Goal: Task Accomplishment & Management: Use online tool/utility

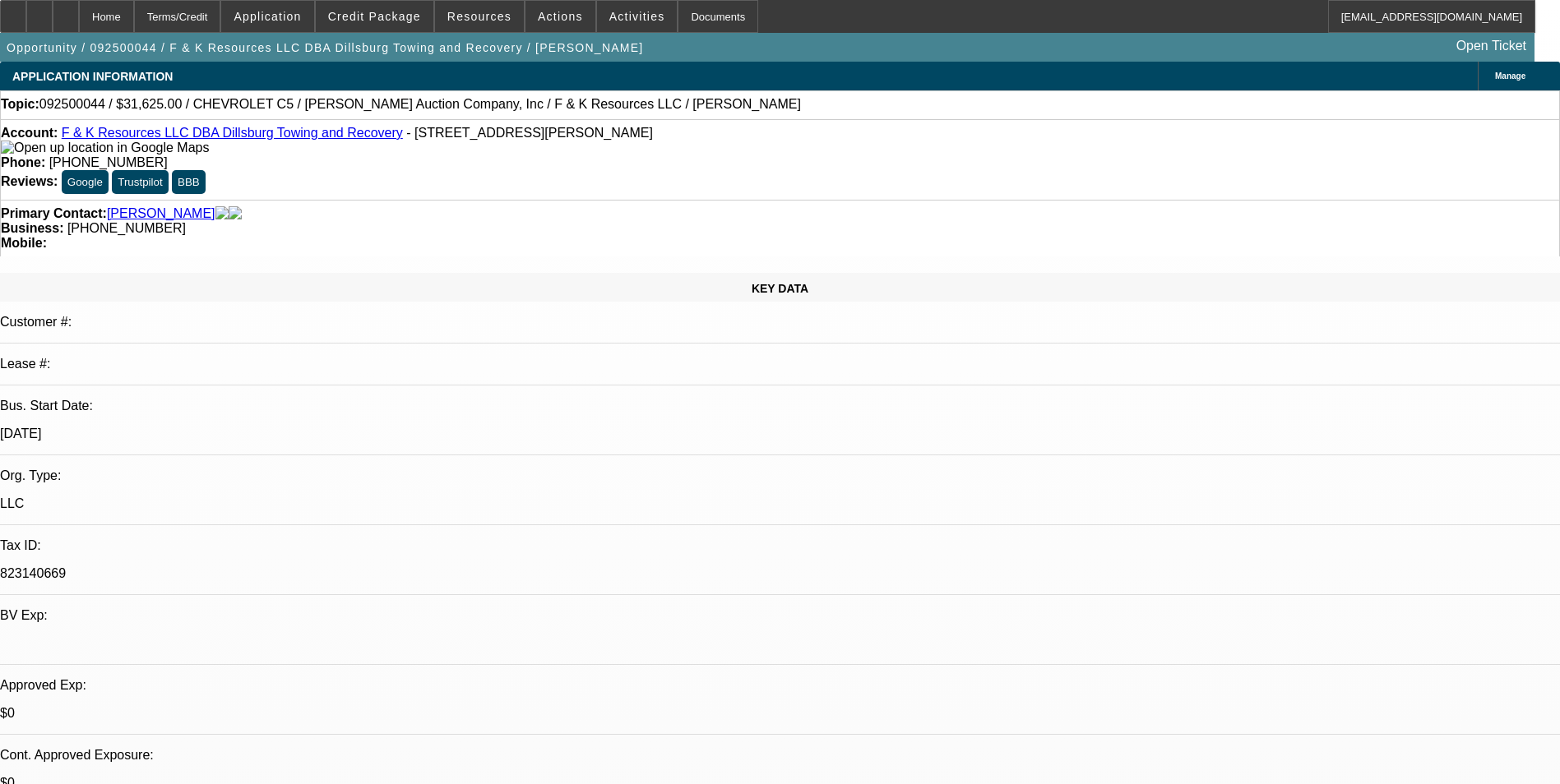
select select "0"
select select "6"
select select "0"
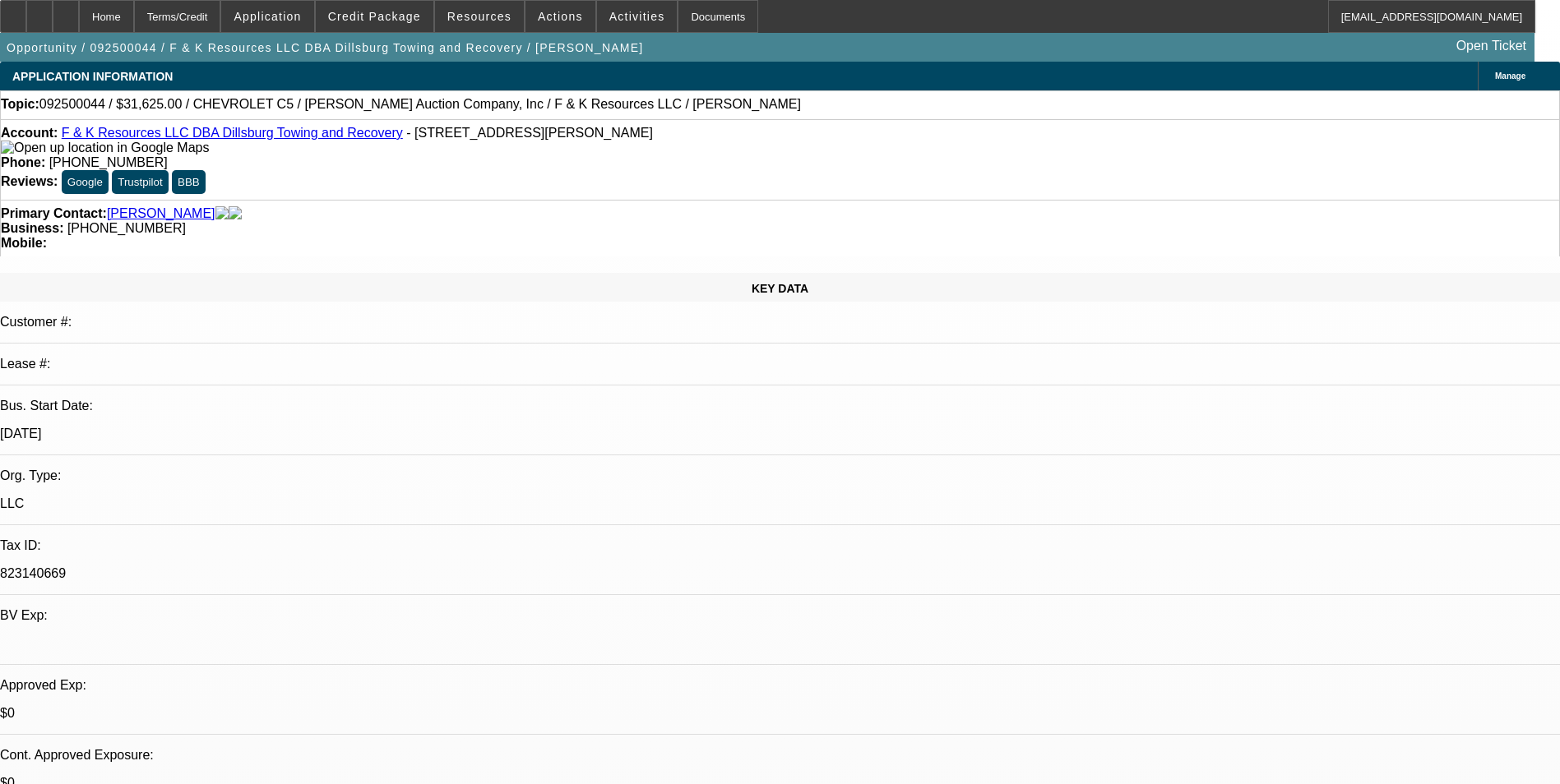
select select "0"
select select "6"
select select "0"
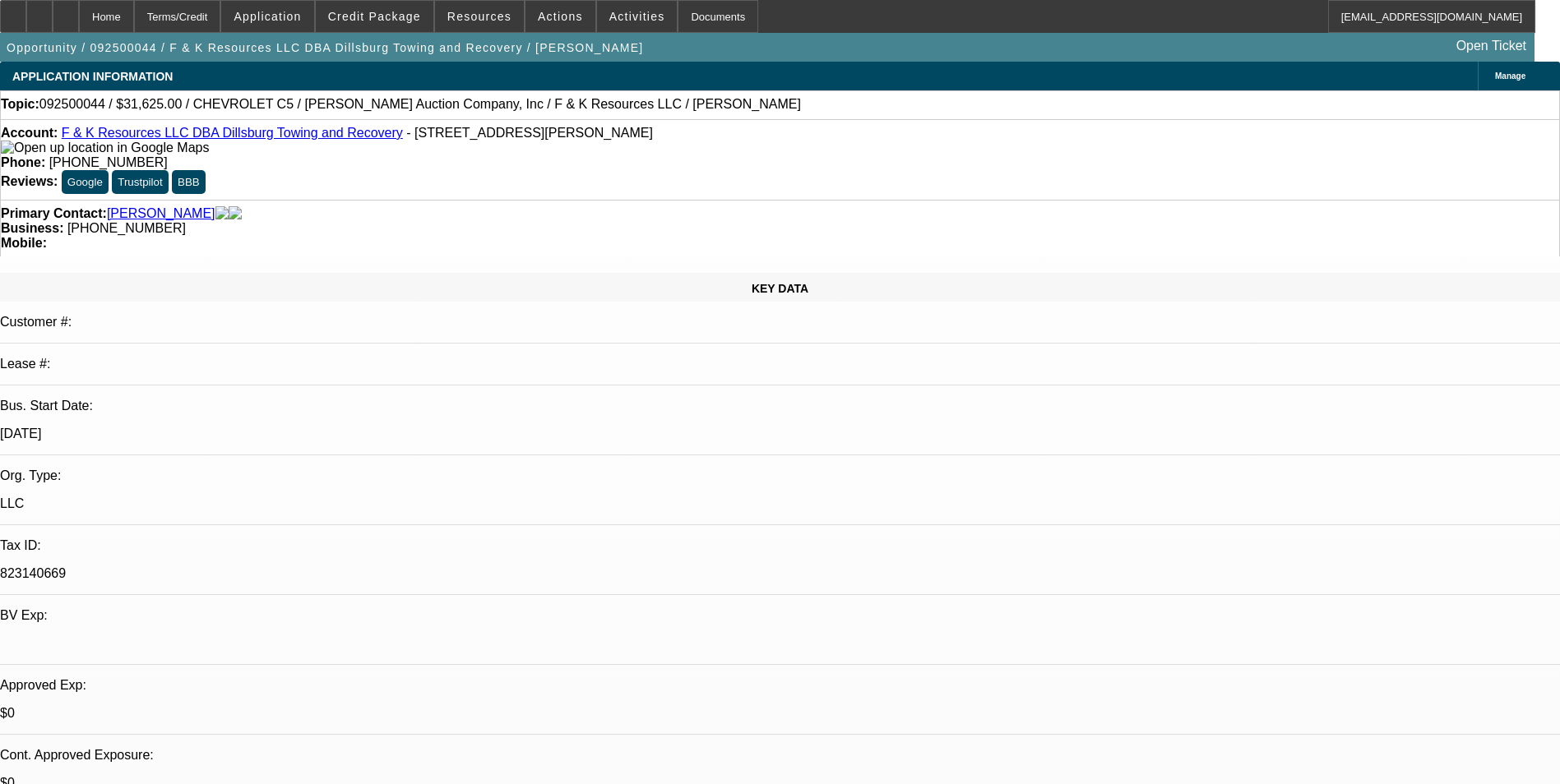
select select "0"
select select "6"
select select "0"
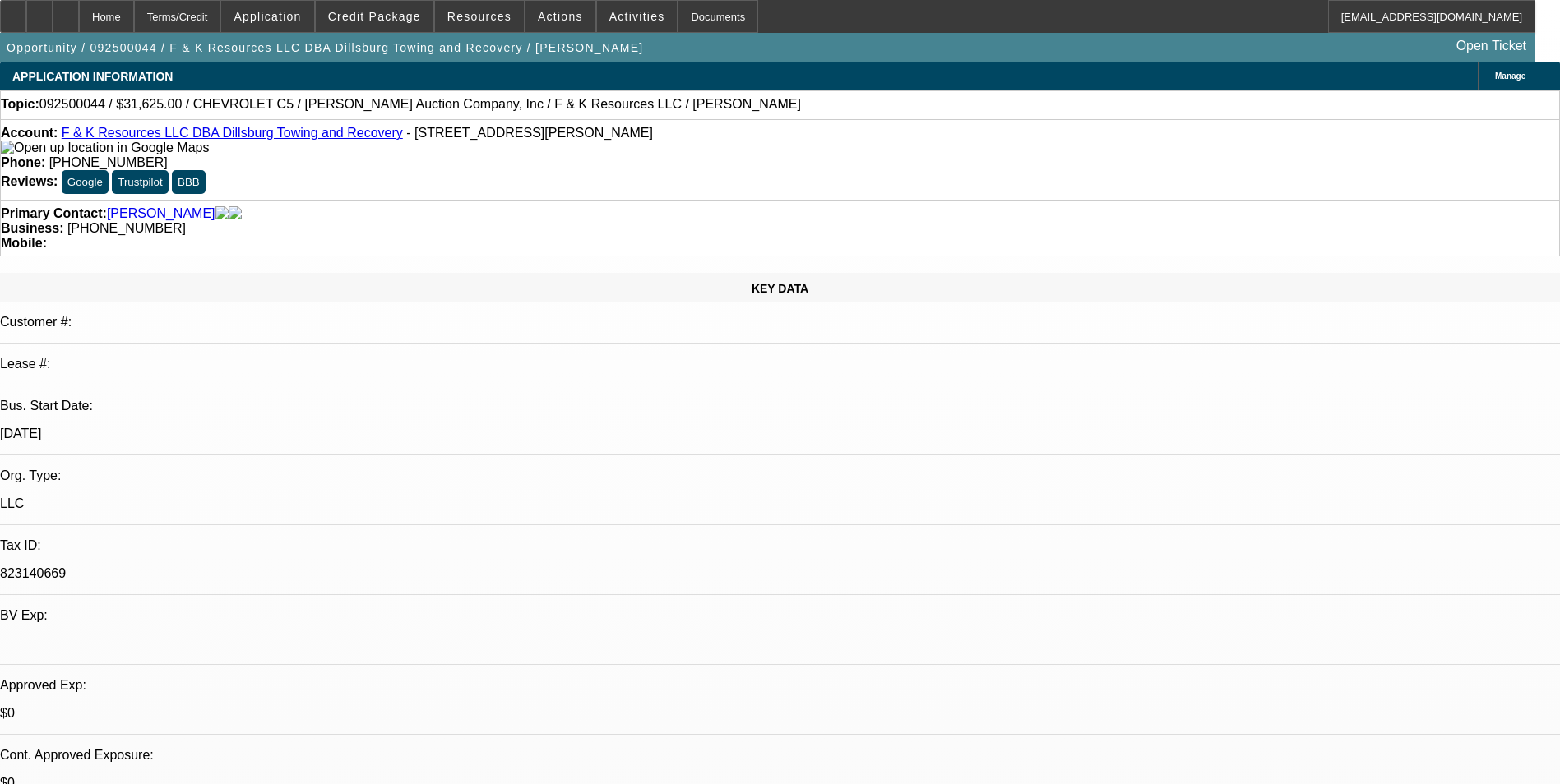
select select "6"
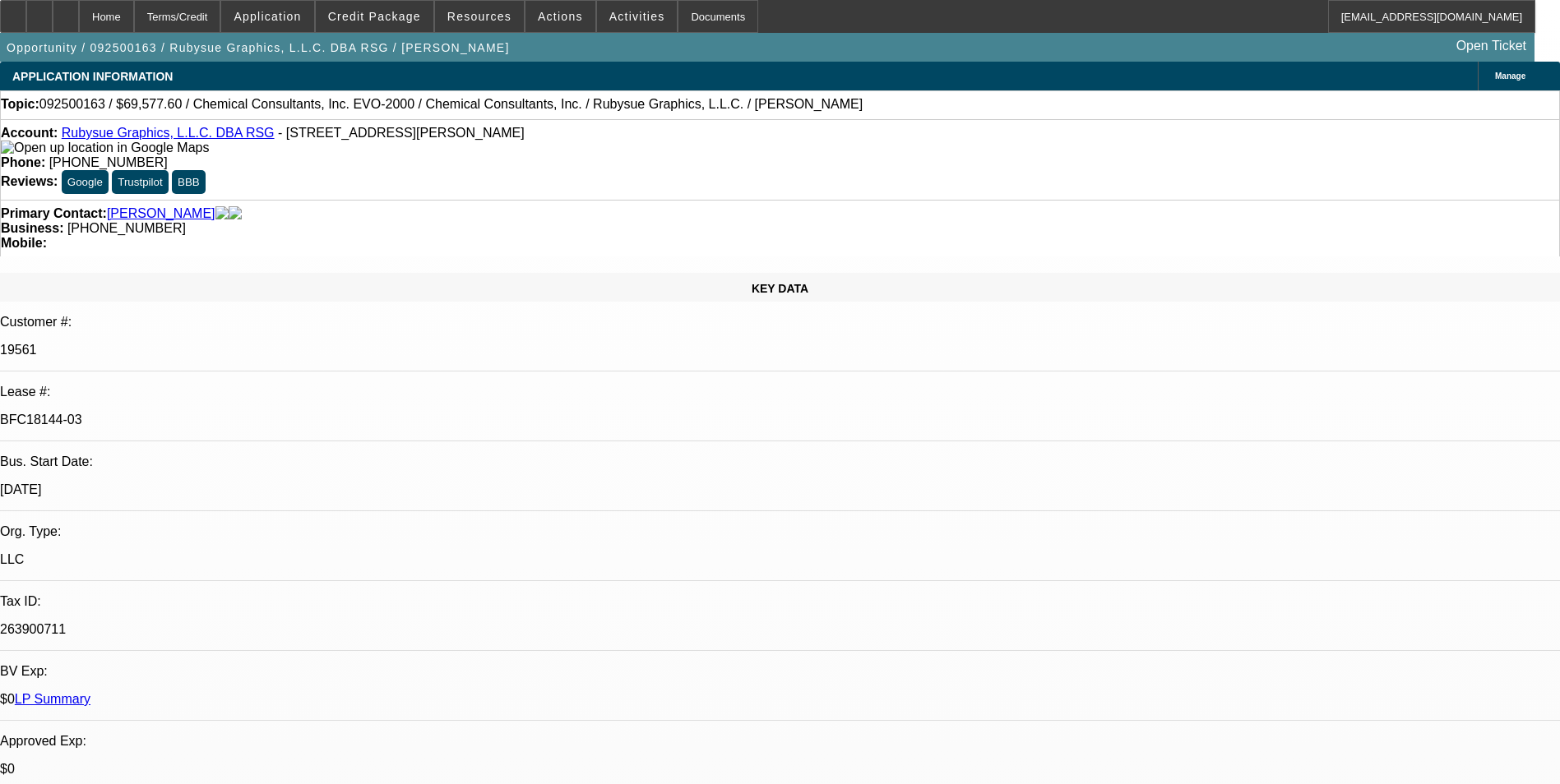
select select "0"
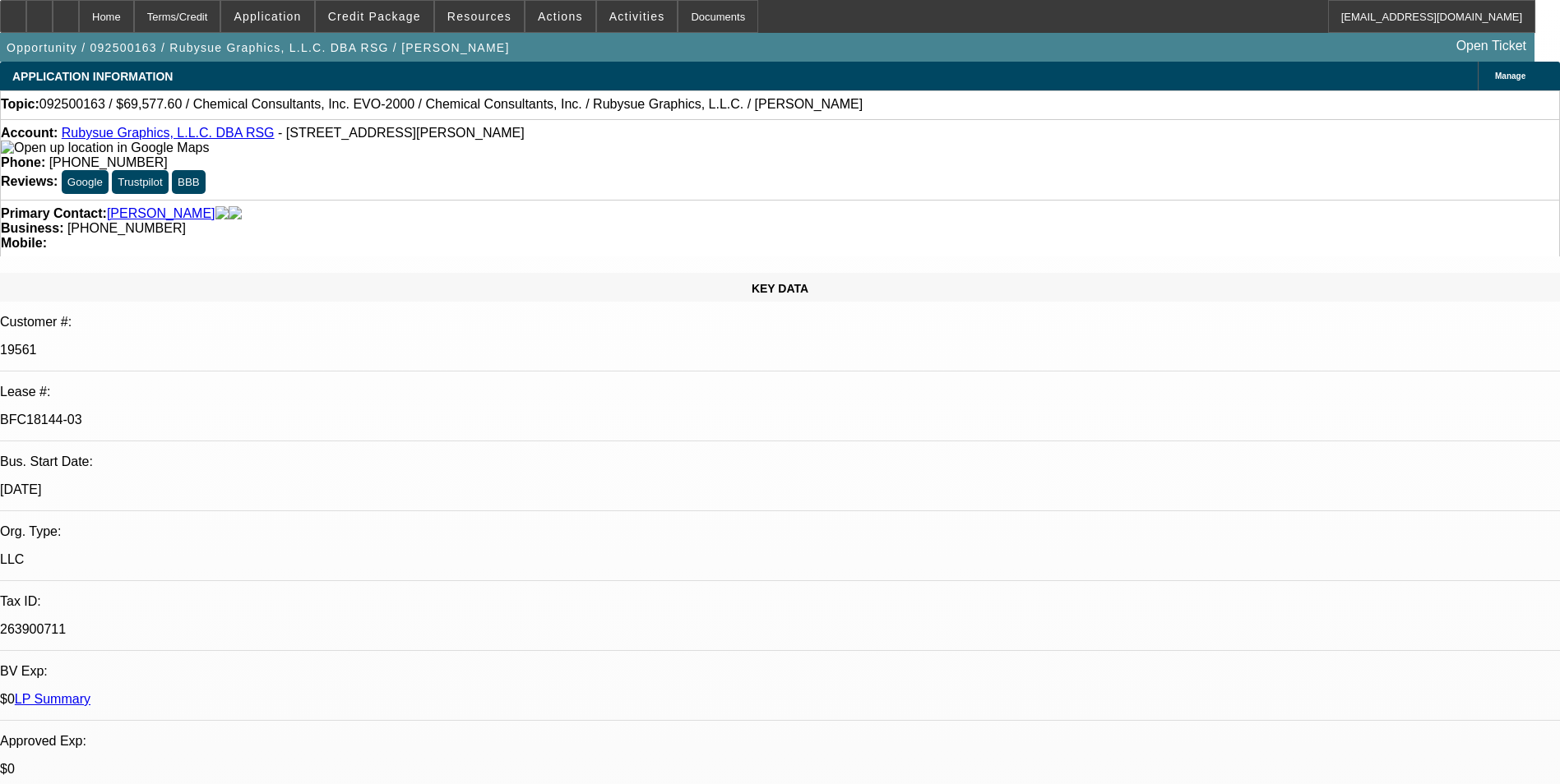
select select "0"
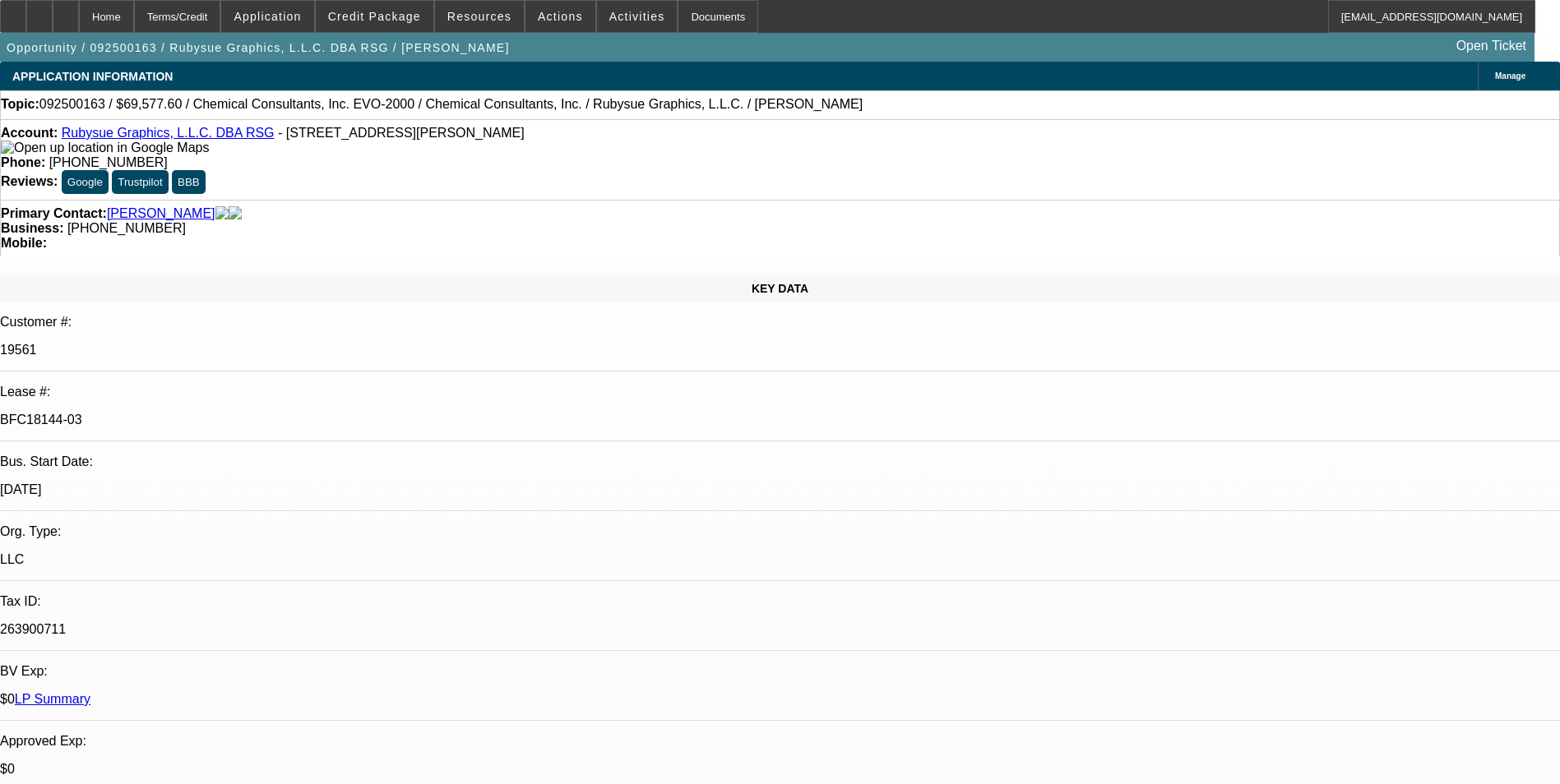
select select "0"
select select "1"
select select "2"
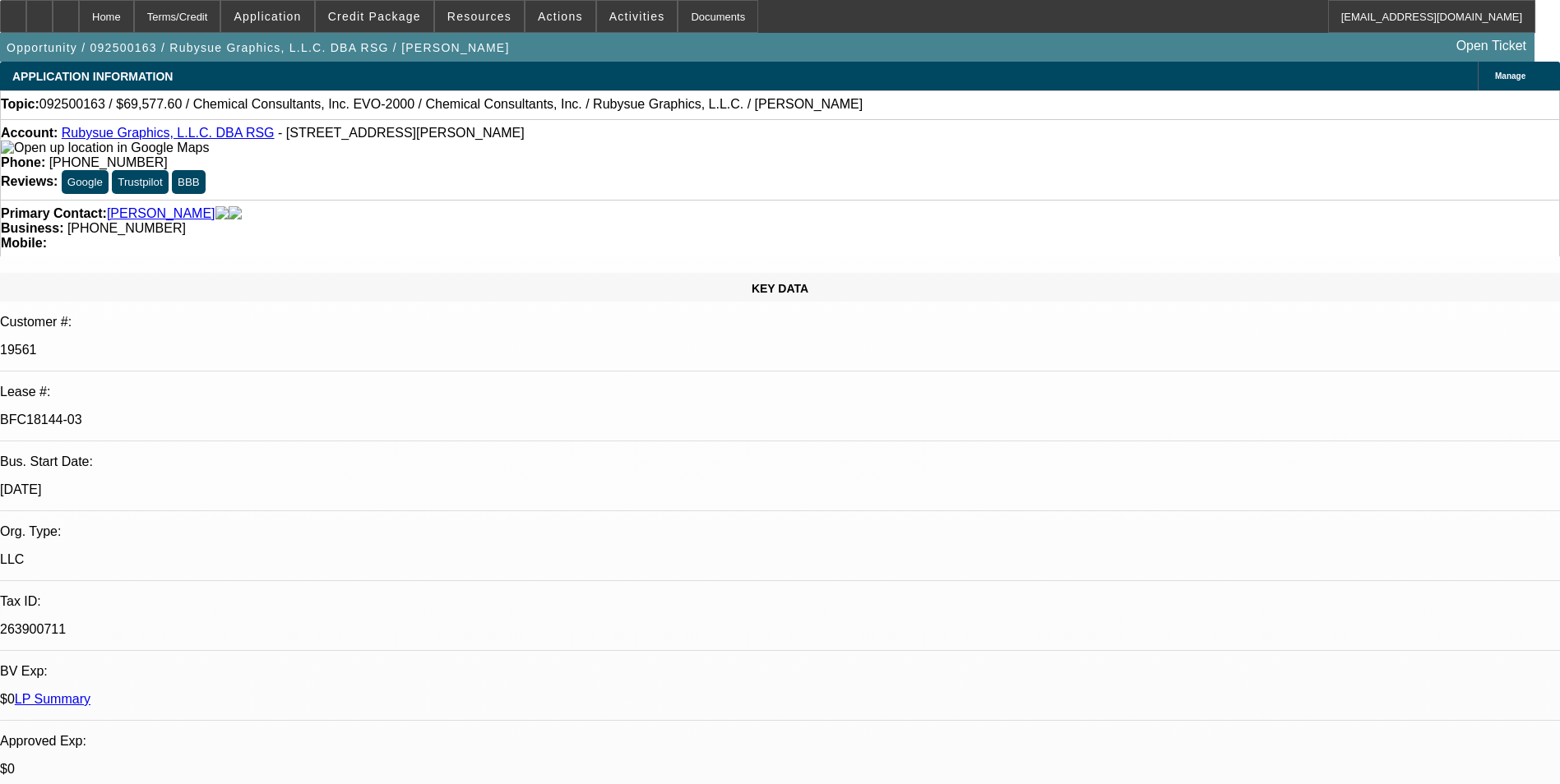
select select "1"
select select "2"
select select "1"
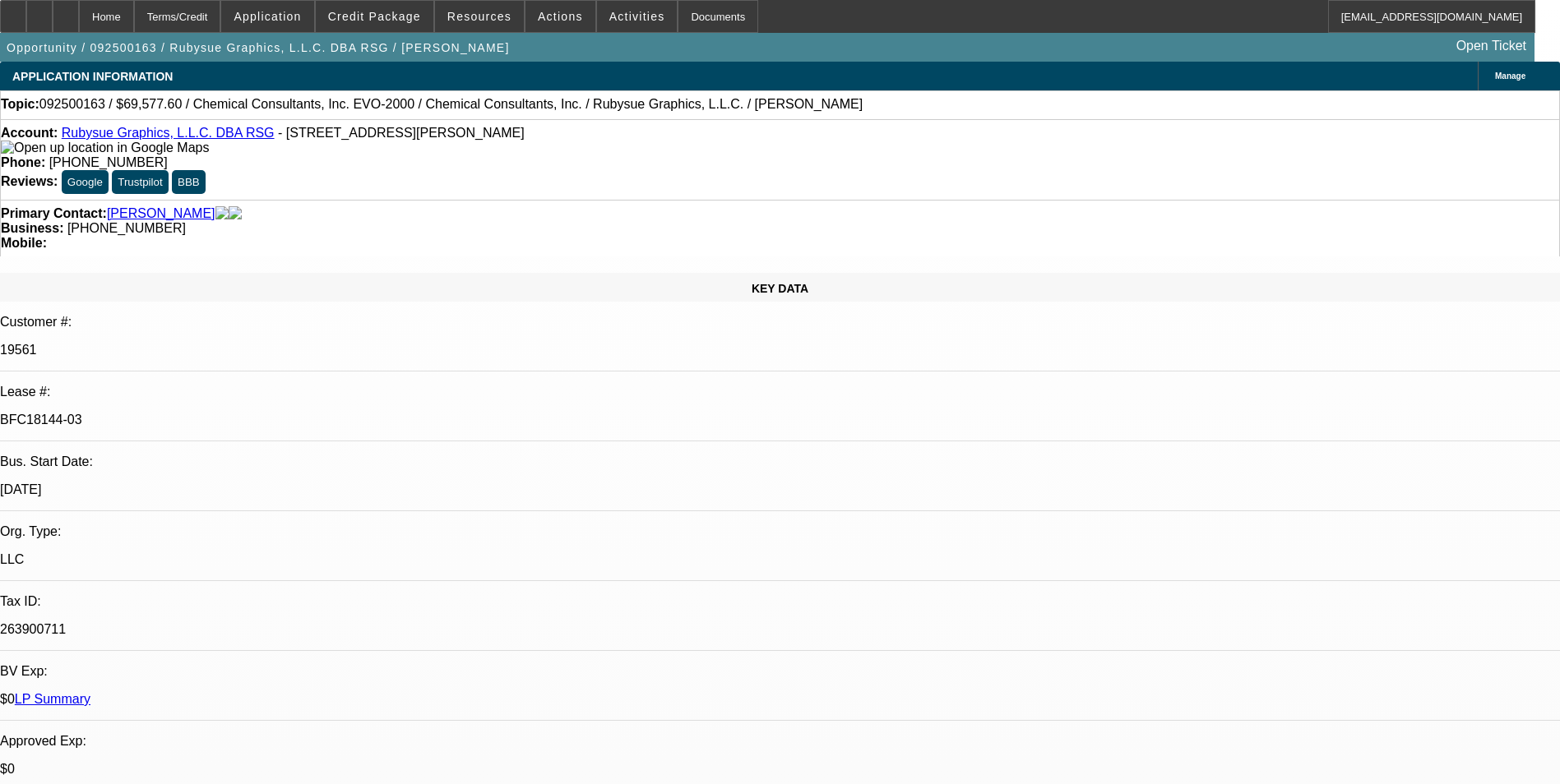
select select "2"
select select "1"
select select "2"
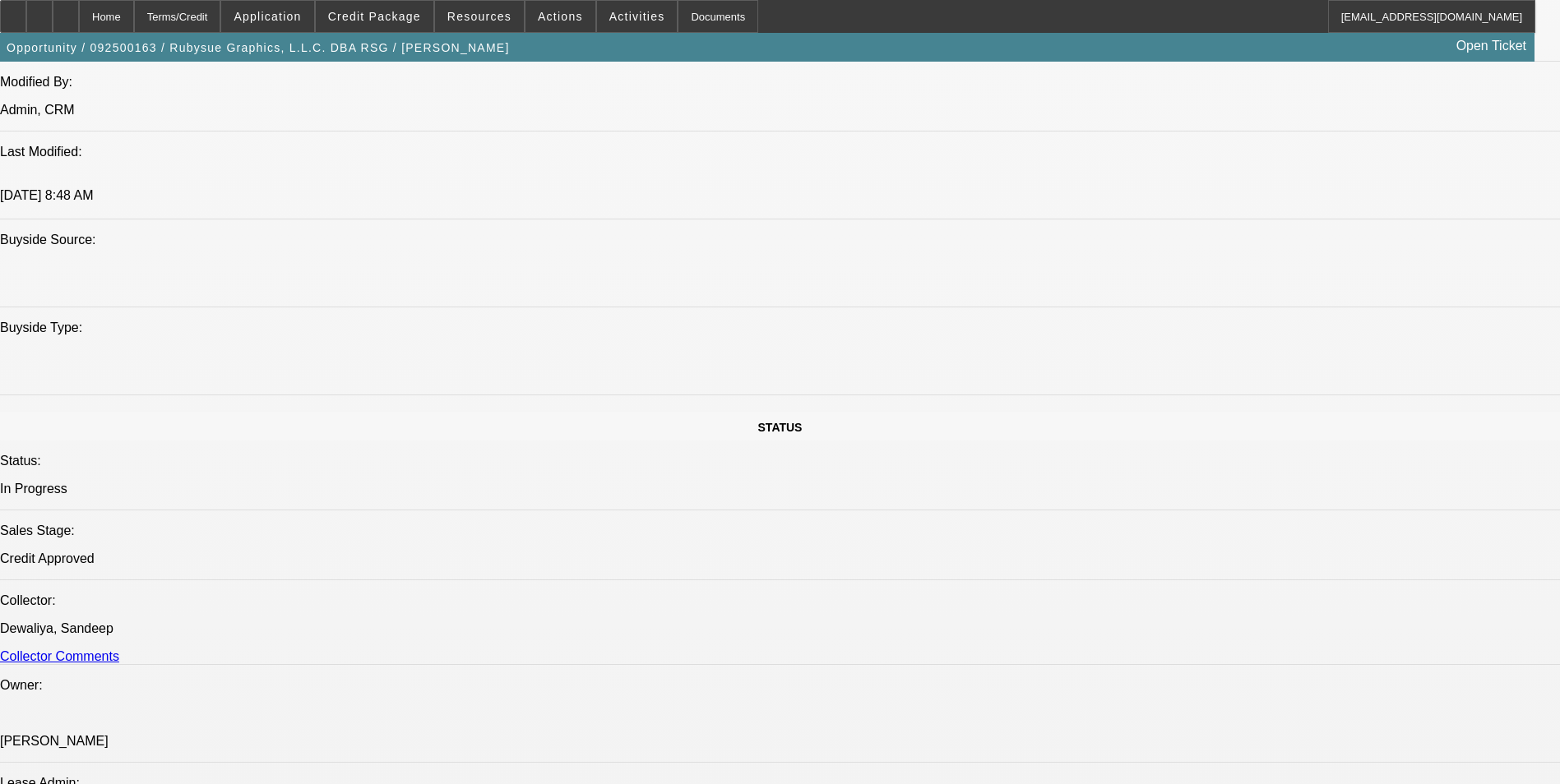
scroll to position [1480, 0]
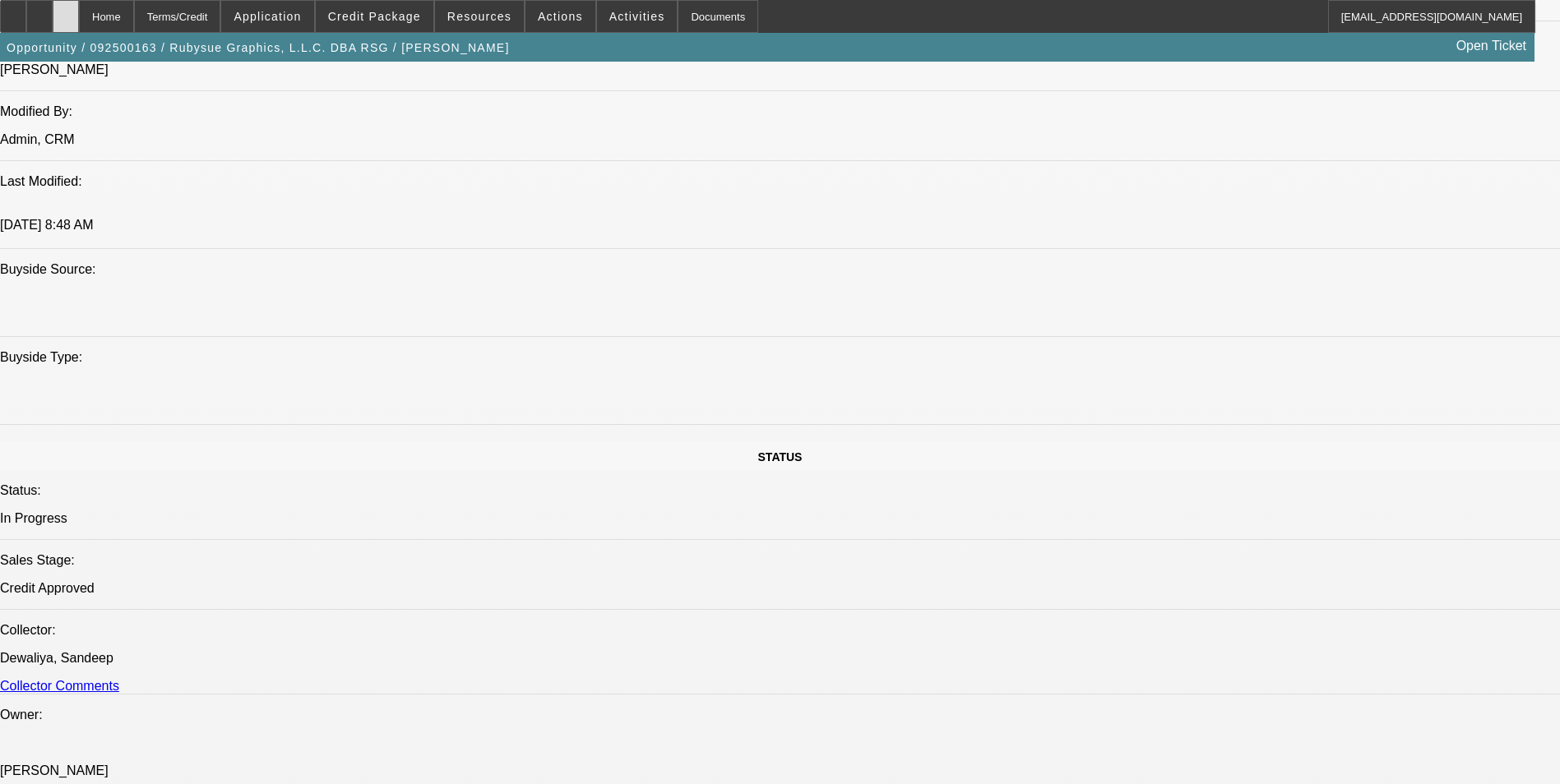
click at [79, 11] on div at bounding box center [66, 17] width 26 height 33
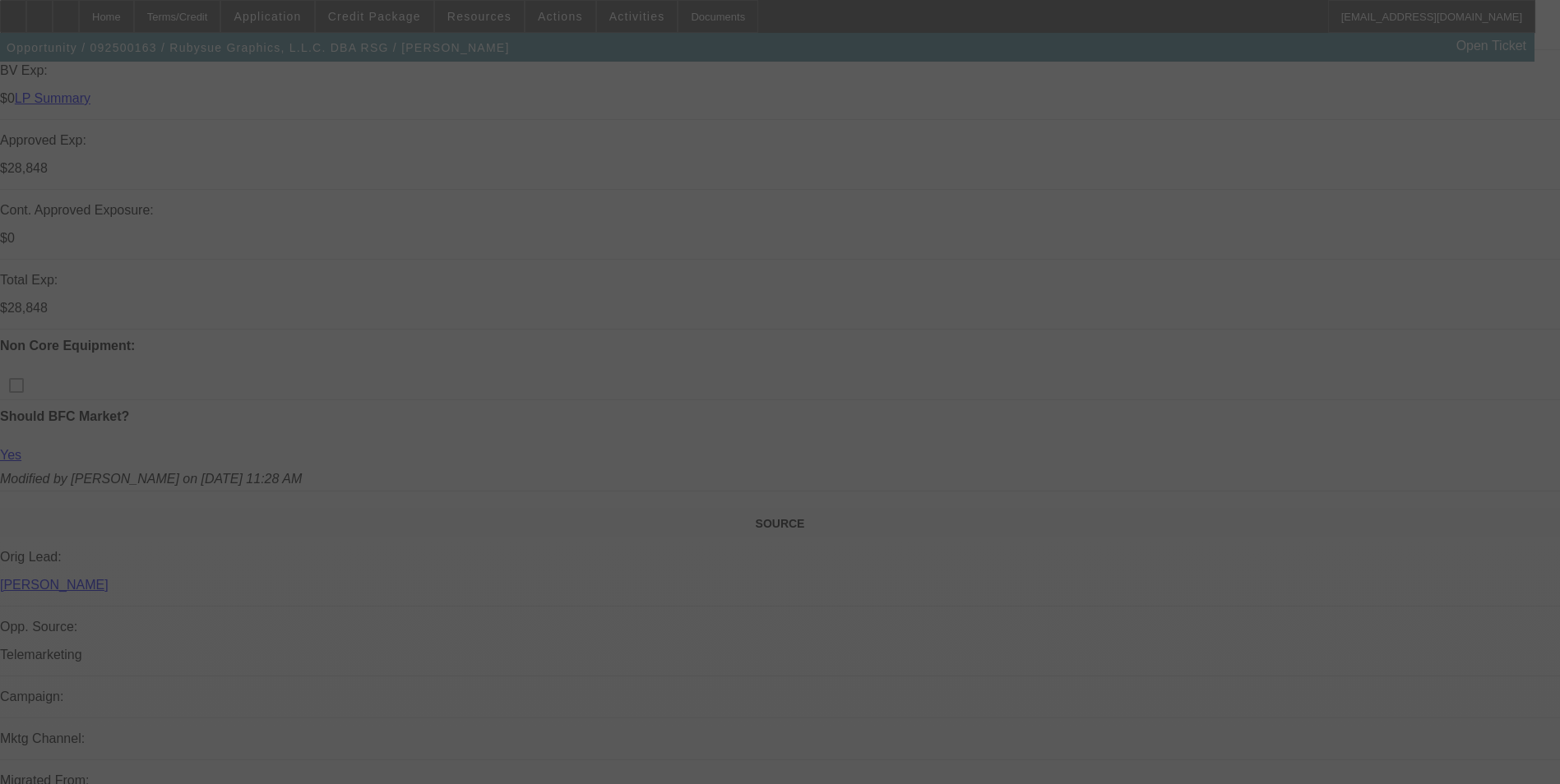
scroll to position [658, 0]
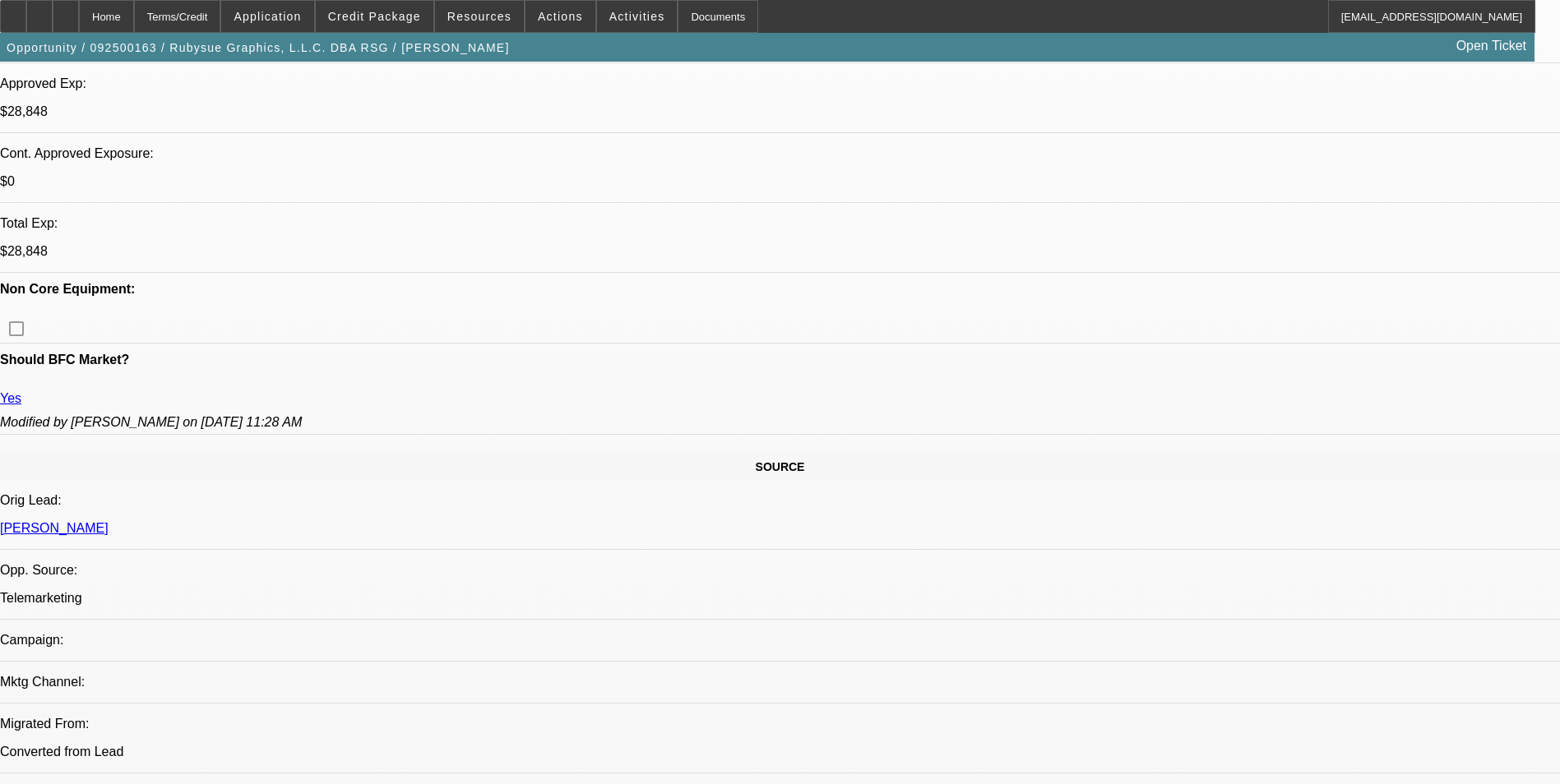
select select "0"
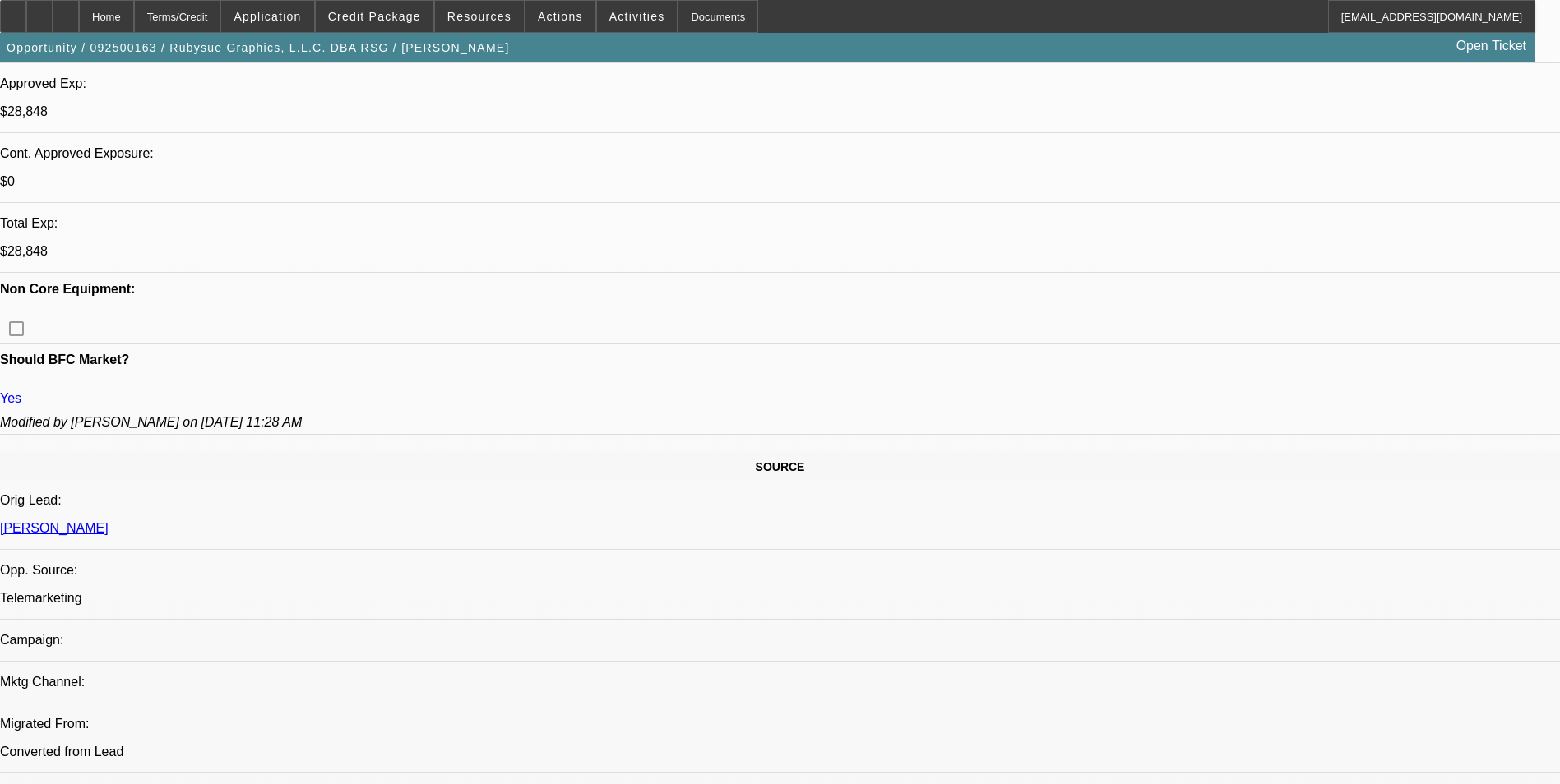
select select "0"
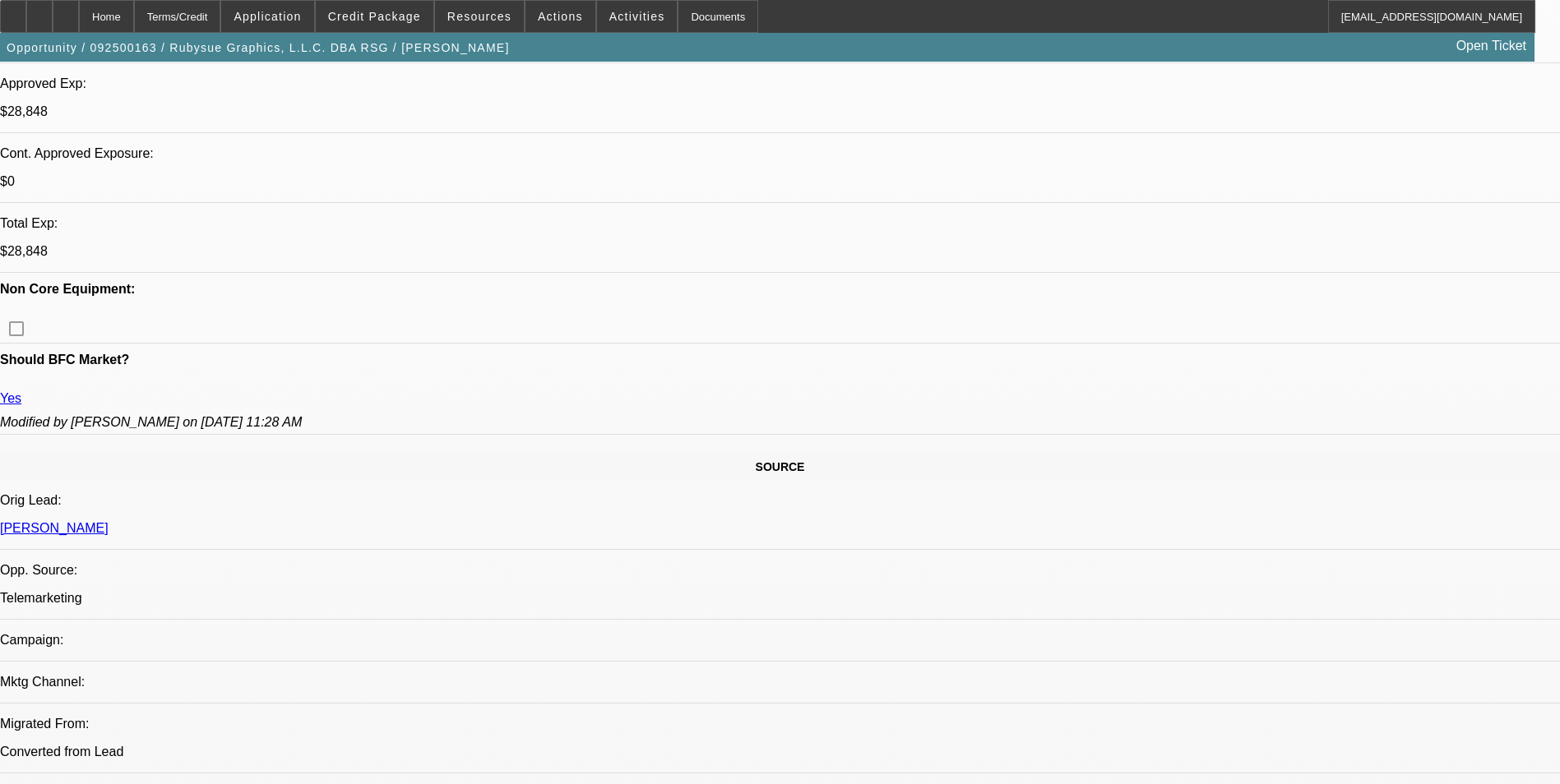
select select "0"
select select "1"
select select "2"
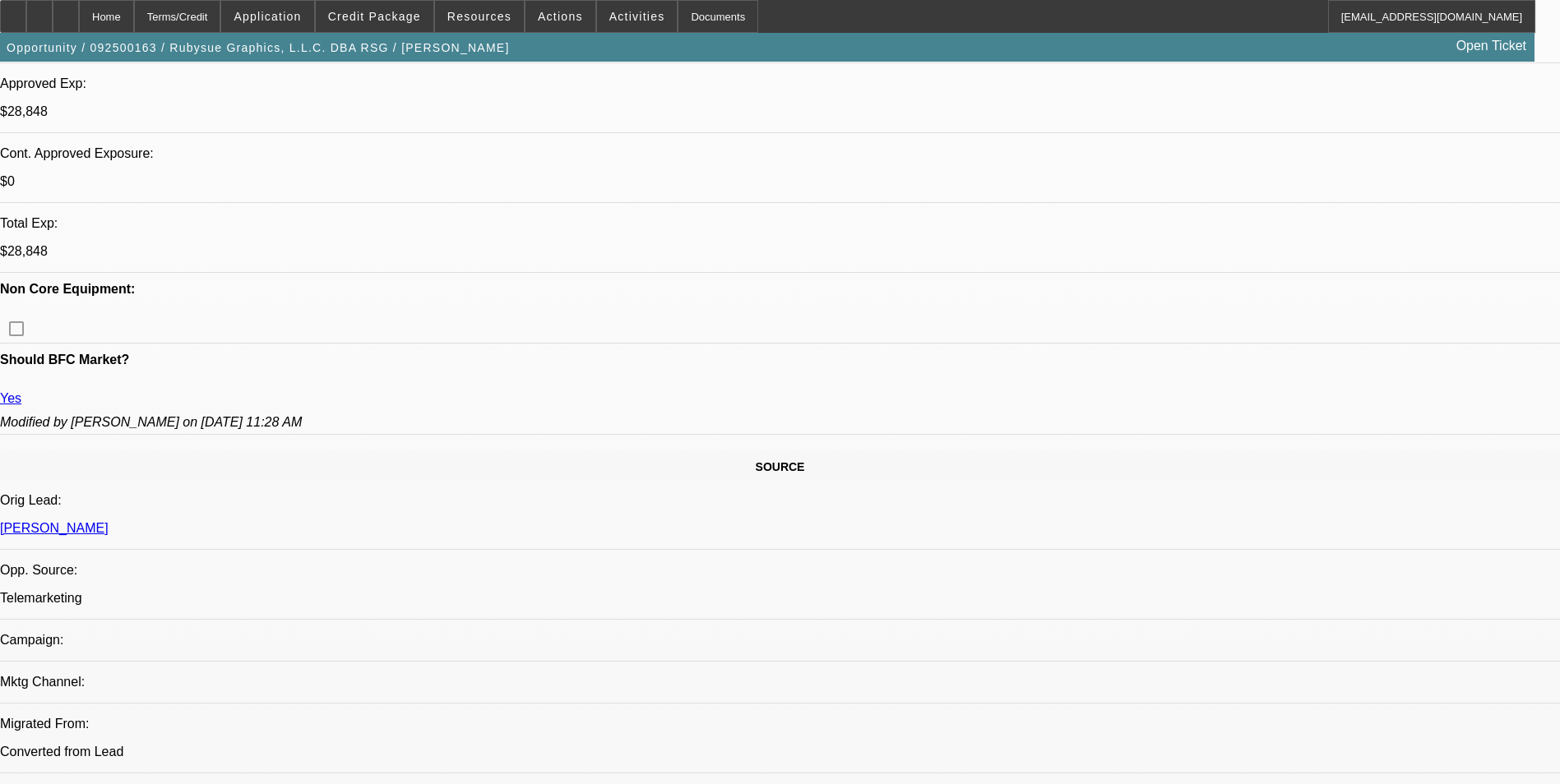
select select "1"
select select "2"
select select "1"
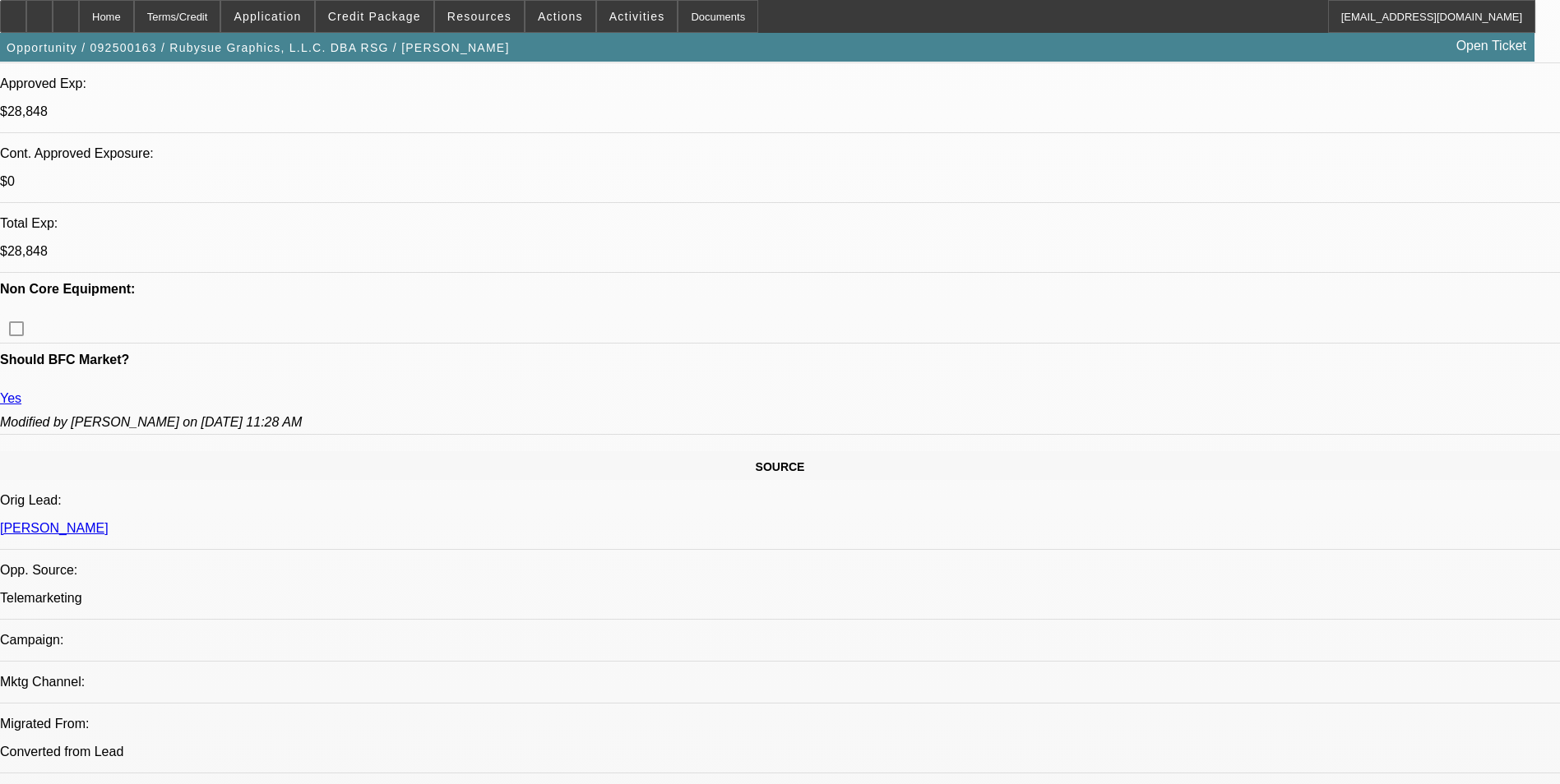
select select "2"
select select "1"
select select "2"
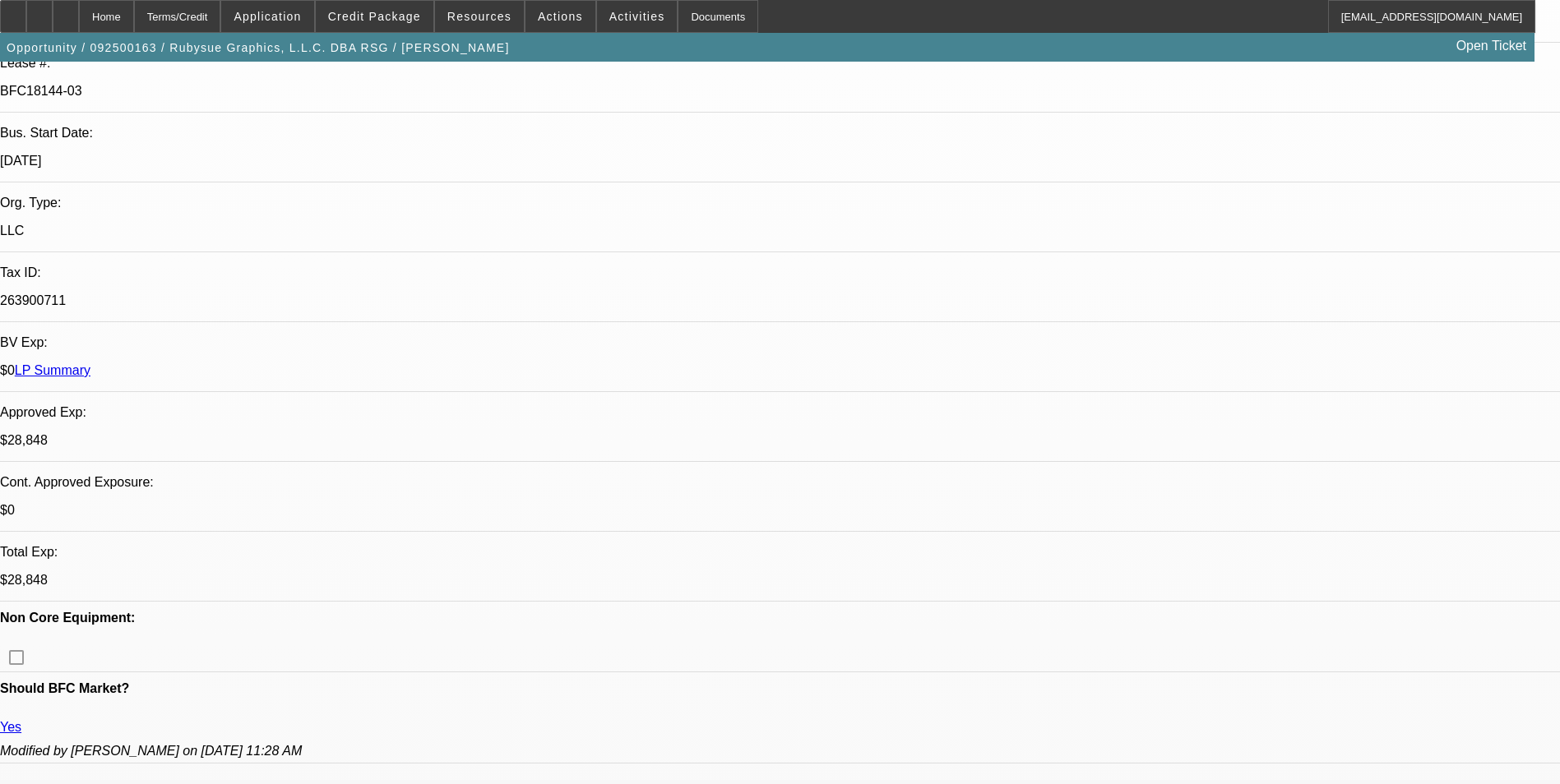
scroll to position [0, 0]
